Goal: Information Seeking & Learning: Learn about a topic

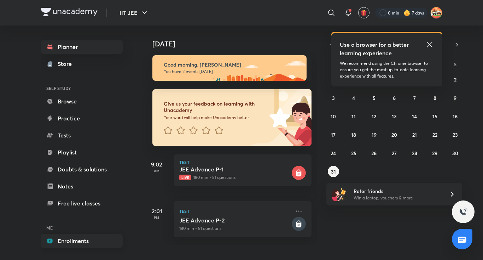
click at [77, 237] on link "Enrollments" at bounding box center [82, 240] width 82 height 14
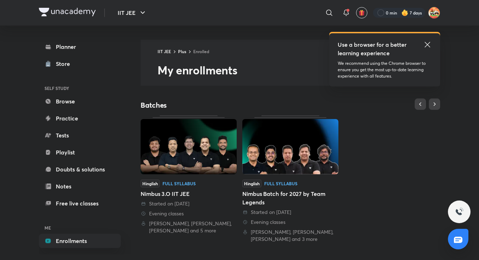
drag, startPoint x: 158, startPoint y: 178, endPoint x: 184, endPoint y: 160, distance: 31.8
click at [184, 160] on img at bounding box center [189, 146] width 96 height 55
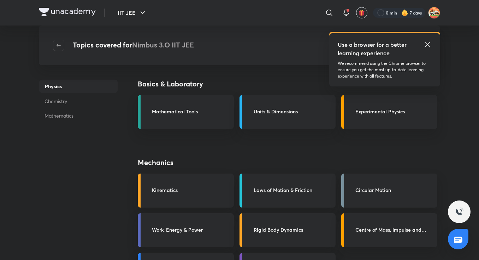
click at [427, 44] on icon at bounding box center [428, 44] width 8 height 8
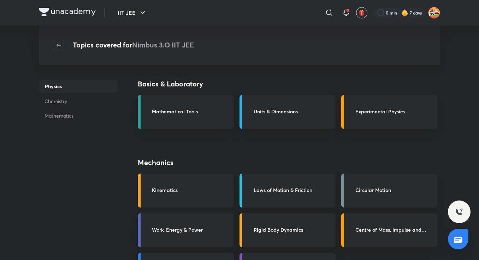
click at [225, 187] on h3 "Kinematics" at bounding box center [191, 189] width 78 height 7
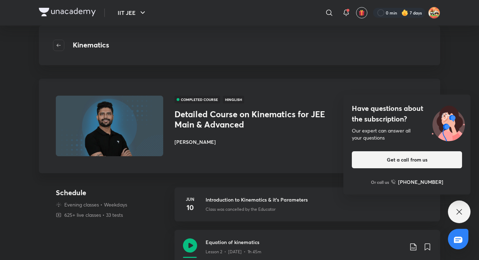
click at [377, 118] on h4 "Have questions about the subscription?" at bounding box center [407, 113] width 110 height 21
click at [377, 118] on button "Go to course page" at bounding box center [392, 116] width 62 height 17
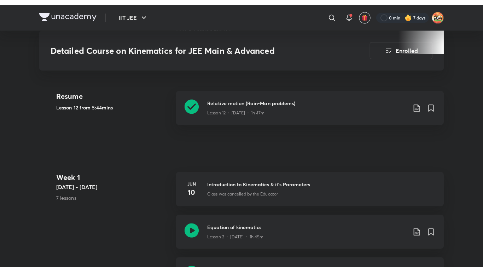
scroll to position [337, 0]
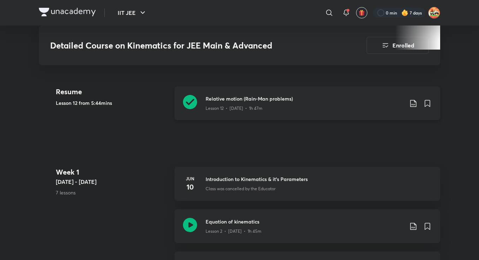
click at [332, 95] on h3 "Relative motion (Rain-Man problems)" at bounding box center [305, 98] width 198 height 7
